Goal: Task Accomplishment & Management: Use online tool/utility

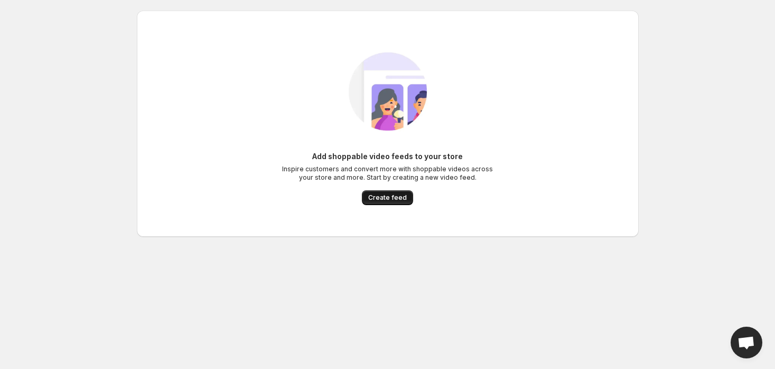
click at [394, 197] on span "Create feed" at bounding box center [387, 197] width 39 height 8
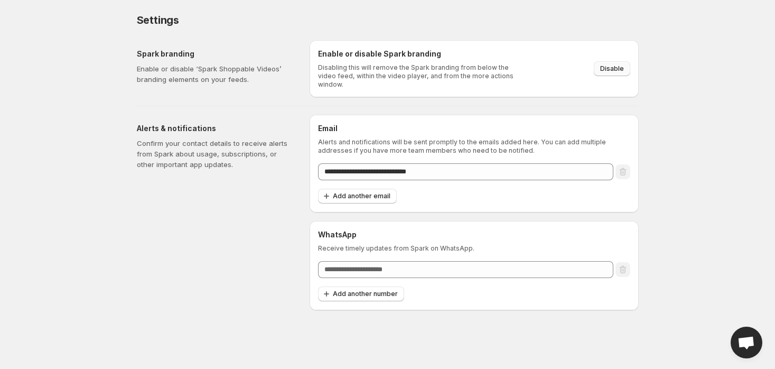
click at [617, 64] on span "Disable" at bounding box center [612, 68] width 24 height 8
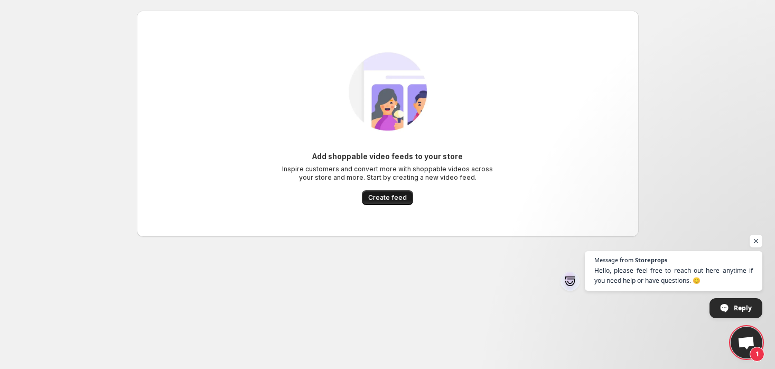
click at [398, 197] on span "Create feed" at bounding box center [387, 197] width 39 height 8
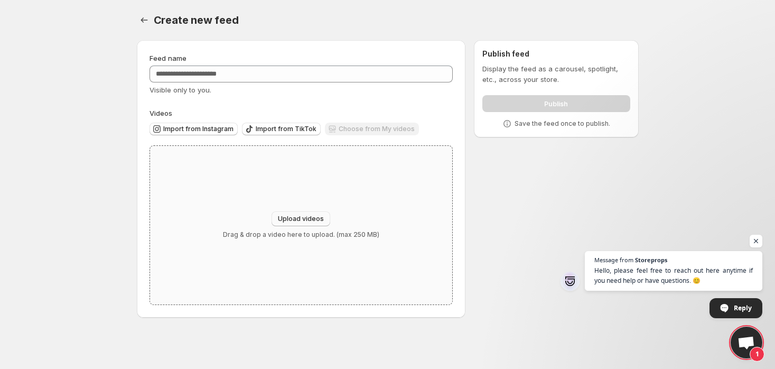
click at [293, 217] on span "Upload videos" at bounding box center [301, 219] width 46 height 8
type input "**********"
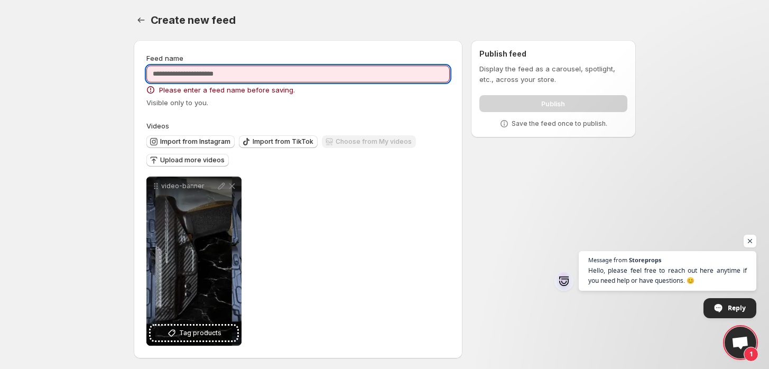
click at [279, 73] on input "Feed name" at bounding box center [298, 74] width 304 height 17
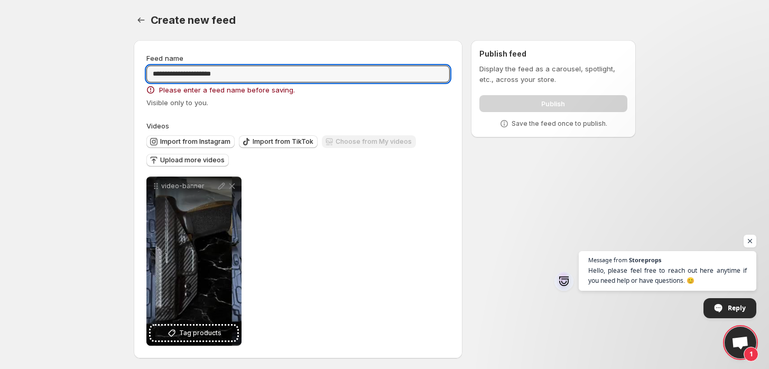
type input "**********"
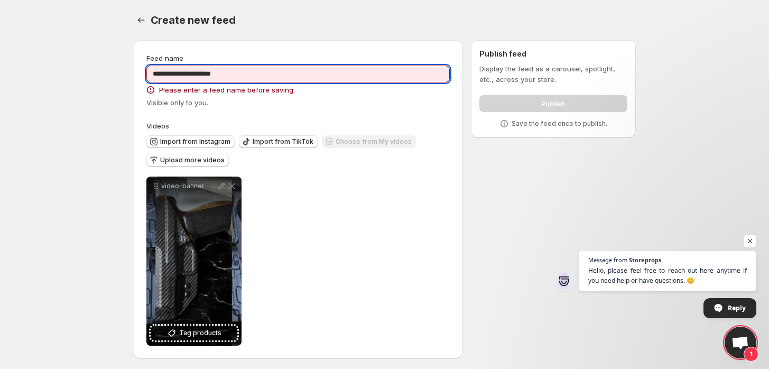
click at [389, 131] on div "Import from Instagram Import from TikTok Choose from My videos Upload more vide…" at bounding box center [296, 149] width 308 height 37
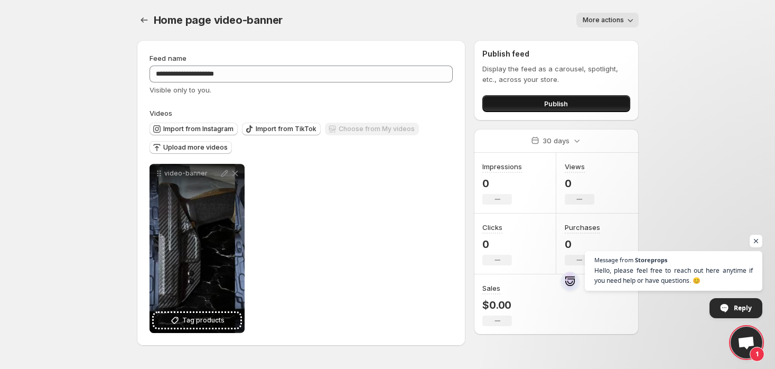
click at [556, 101] on span "Publish" at bounding box center [556, 103] width 24 height 11
click at [541, 100] on button "Publish" at bounding box center [555, 103] width 147 height 17
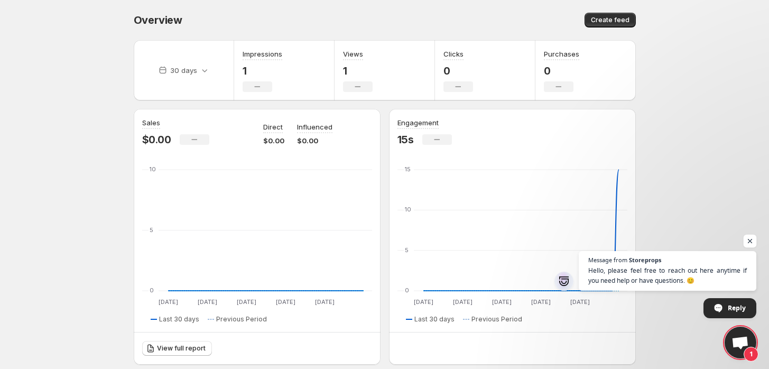
click at [748, 244] on span "Open chat" at bounding box center [750, 241] width 13 height 13
